Goal: Transaction & Acquisition: Purchase product/service

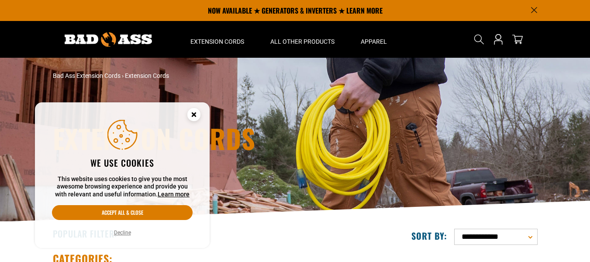
click at [193, 115] on icon "Cookie Consent" at bounding box center [193, 114] width 3 height 3
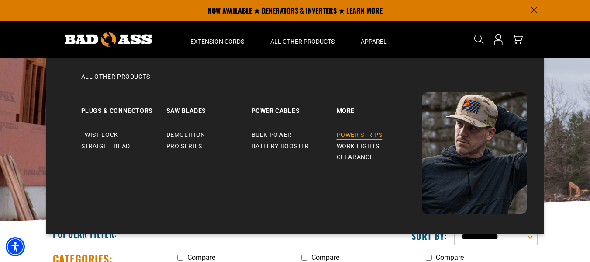
click at [352, 134] on span "Power Strips" at bounding box center [360, 135] width 46 height 8
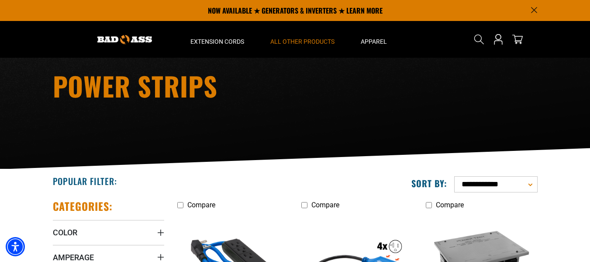
scroll to position [52, 0]
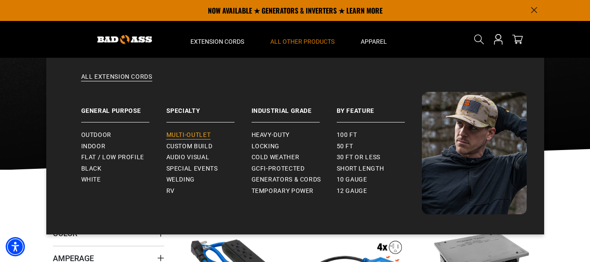
click at [199, 134] on span "Multi-Outlet" at bounding box center [188, 135] width 45 height 8
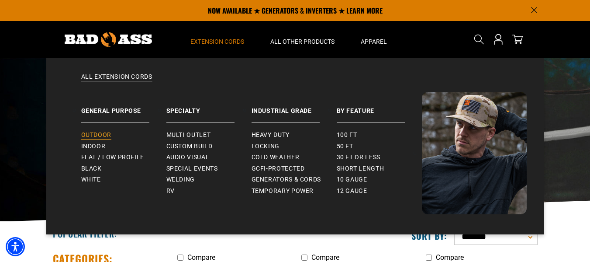
click at [101, 132] on span "Outdoor" at bounding box center [96, 135] width 30 height 8
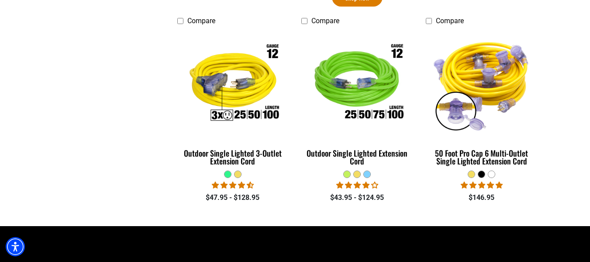
scroll to position [670, 0]
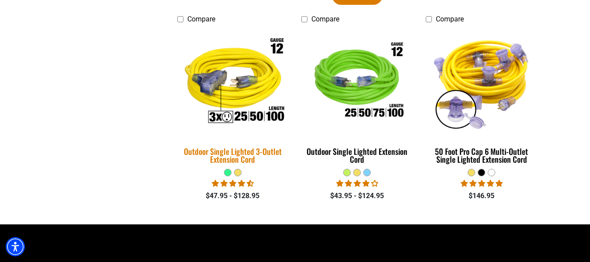
click at [230, 149] on div "Outdoor Single Lighted 3-Outlet Extension Cord" at bounding box center [232, 155] width 111 height 16
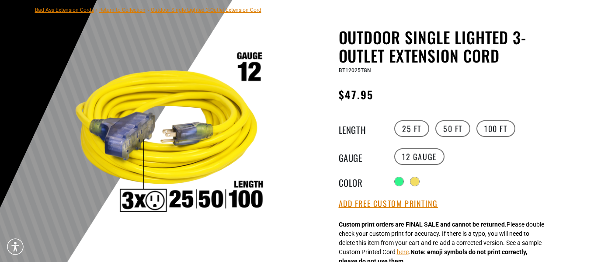
click at [417, 180] on div at bounding box center [414, 181] width 9 height 9
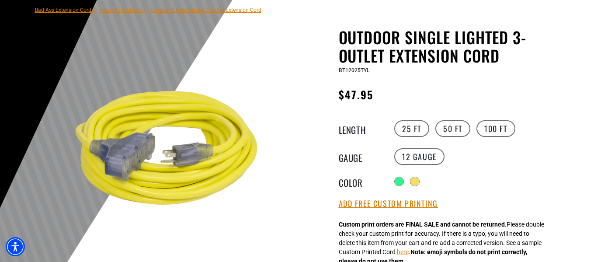
click at [399, 180] on div at bounding box center [399, 181] width 9 height 9
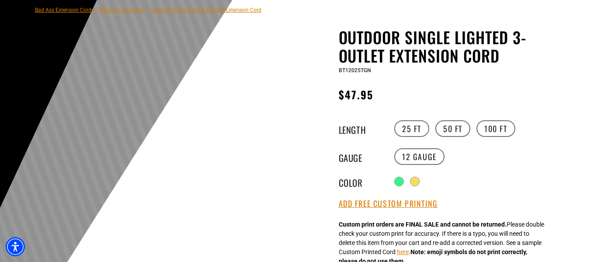
click at [418, 180] on div at bounding box center [414, 181] width 9 height 9
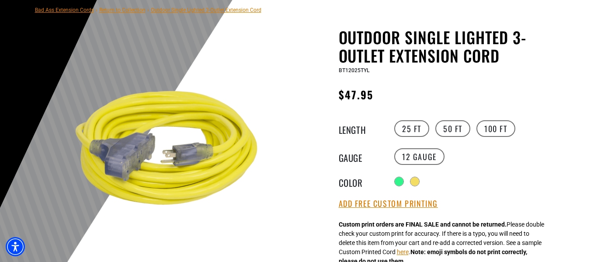
click at [399, 180] on div at bounding box center [399, 181] width 9 height 9
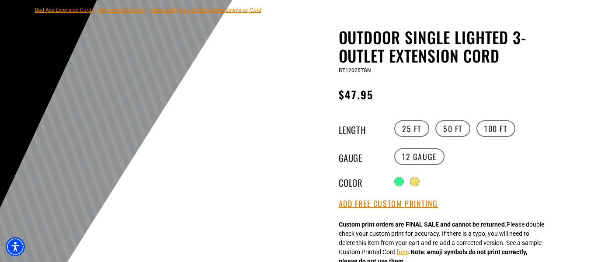
click at [419, 180] on div at bounding box center [415, 182] width 10 height 10
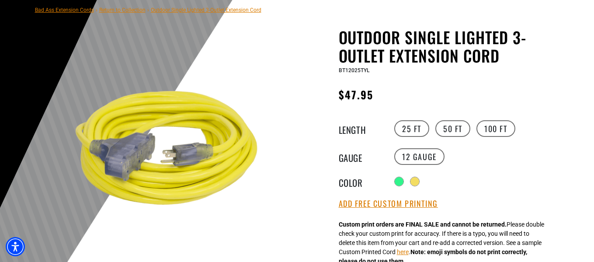
click at [456, 125] on label "50 FT" at bounding box center [452, 128] width 35 height 17
click at [497, 130] on label "100 FT" at bounding box center [495, 128] width 39 height 17
click at [460, 130] on label "50 FT" at bounding box center [452, 128] width 35 height 17
